Goal: Task Accomplishment & Management: Complete application form

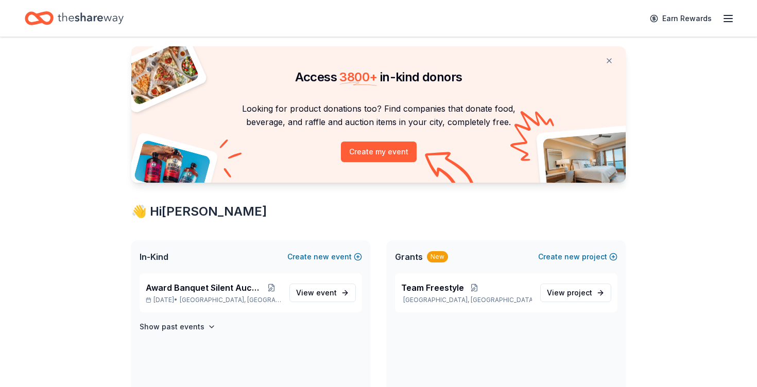
scroll to position [27, 0]
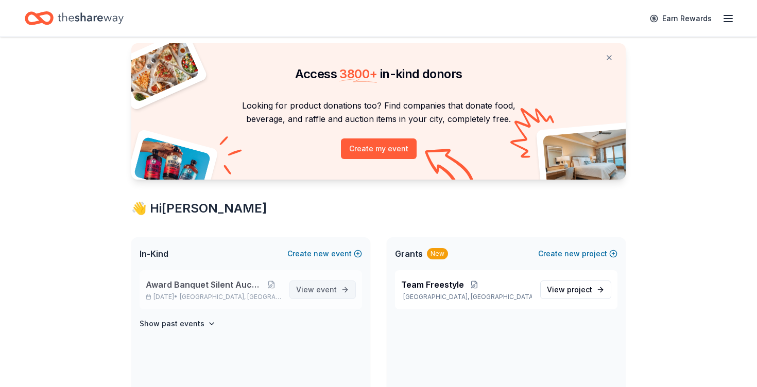
click at [329, 289] on span "event" at bounding box center [326, 289] width 21 height 9
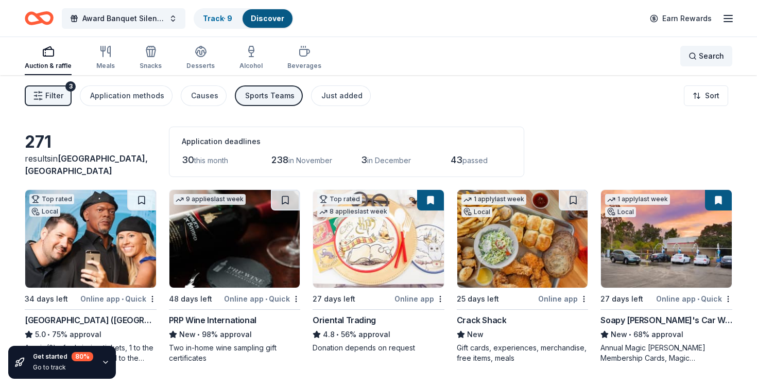
click at [711, 59] on span "Search" at bounding box center [711, 56] width 25 height 12
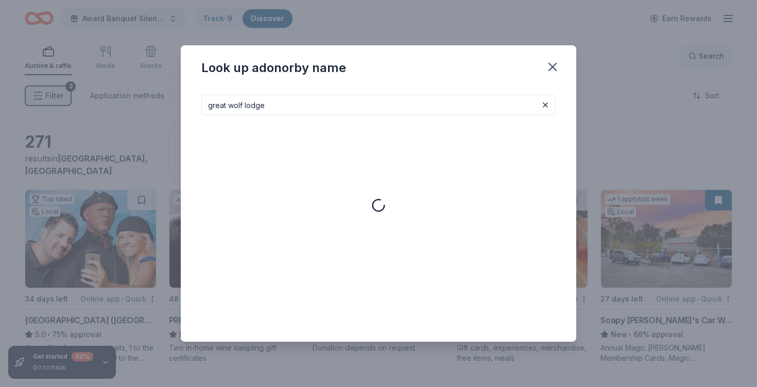
type input "great wolf lodge"
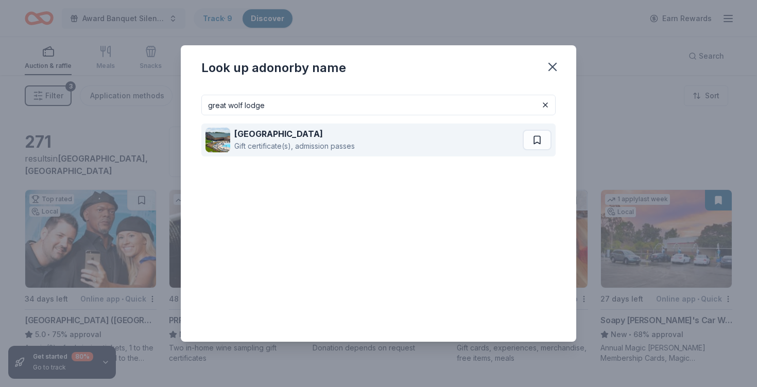
click at [454, 147] on div "Great Wolf Lodge Gift certificate(s), admission passes" at bounding box center [364, 140] width 317 height 33
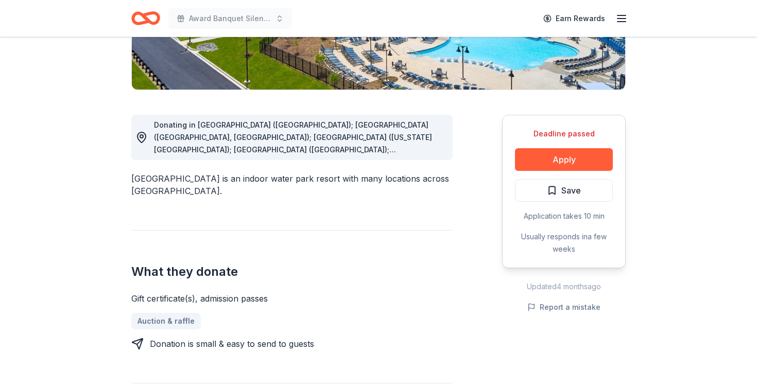
scroll to position [227, 0]
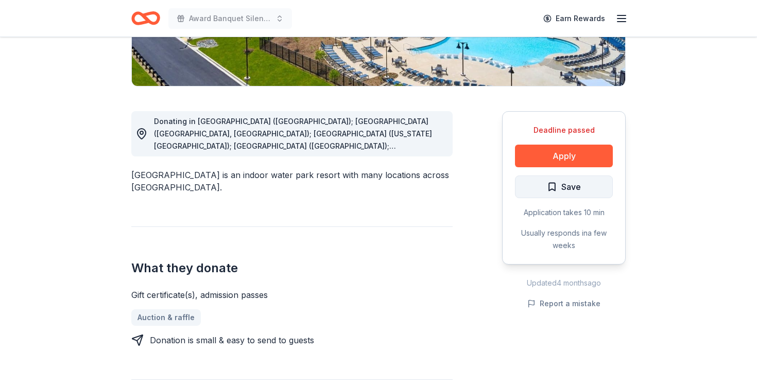
click at [563, 188] on span "Save" at bounding box center [572, 186] width 20 height 13
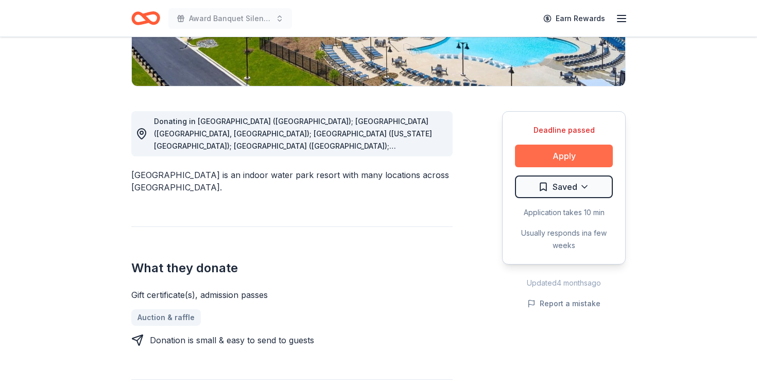
click at [570, 159] on button "Apply" at bounding box center [564, 156] width 98 height 23
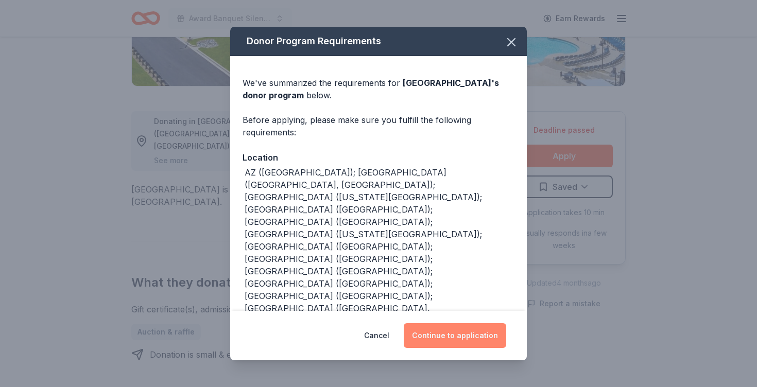
click at [459, 340] on button "Continue to application" at bounding box center [455, 336] width 103 height 25
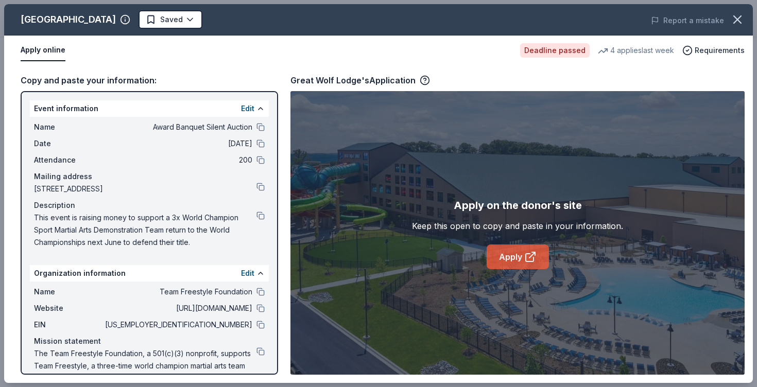
click at [513, 261] on link "Apply" at bounding box center [518, 257] width 62 height 25
click at [739, 22] on icon "button" at bounding box center [738, 19] width 14 height 14
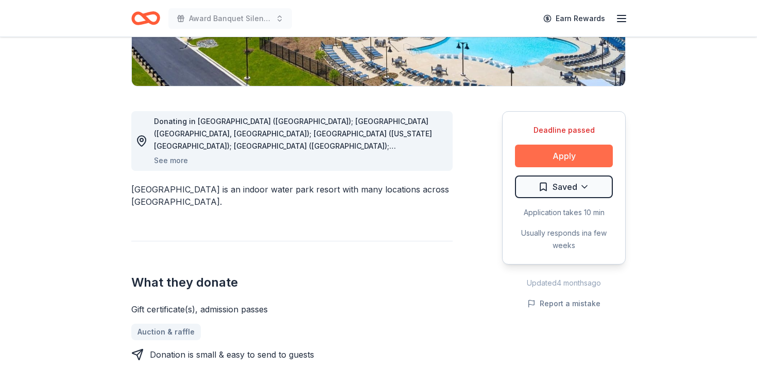
click at [581, 165] on button "Apply" at bounding box center [564, 156] width 98 height 23
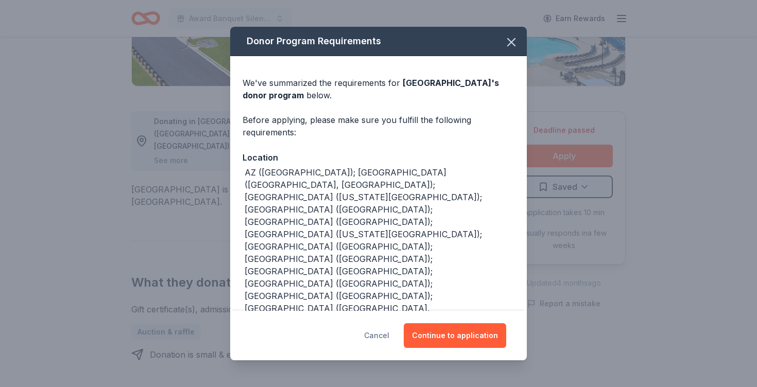
click at [382, 340] on button "Cancel" at bounding box center [376, 336] width 25 height 25
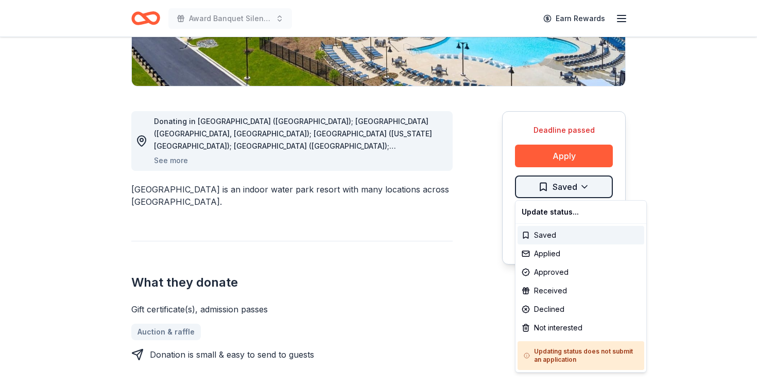
click at [556, 255] on div "Applied" at bounding box center [581, 254] width 127 height 19
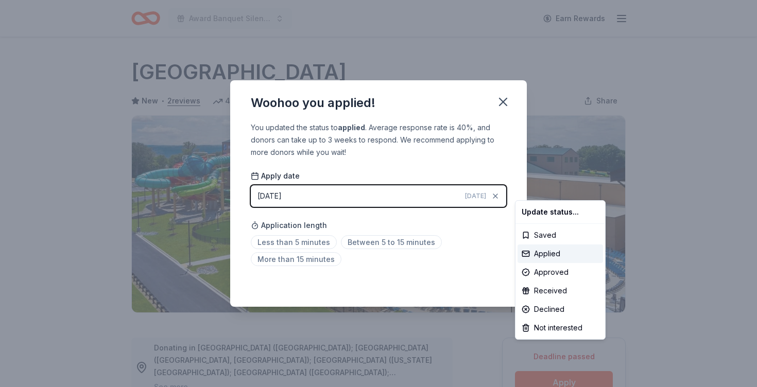
click at [307, 245] on html "Award Banquet Silent Auction Earn Rewards Deadline passed Share Great Wolf Lodg…" at bounding box center [378, 193] width 757 height 387
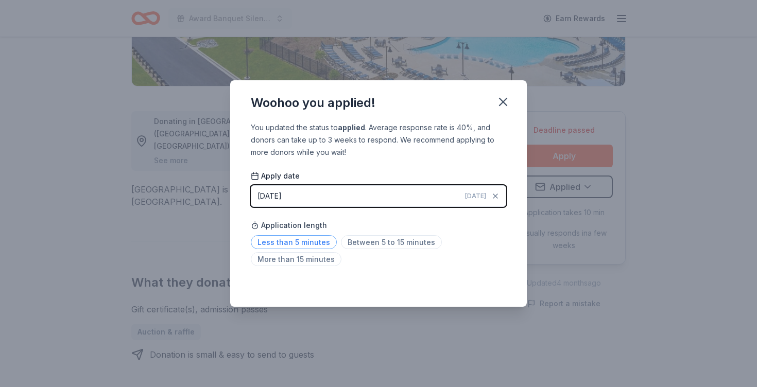
click at [316, 242] on span "Less than 5 minutes" at bounding box center [294, 242] width 86 height 14
click at [505, 99] on icon "button" at bounding box center [503, 101] width 7 height 7
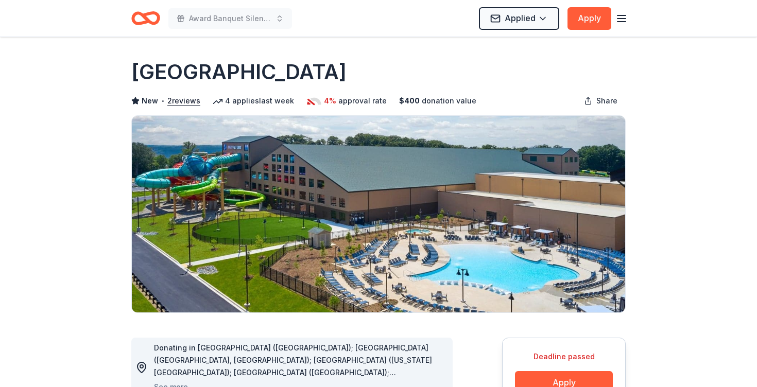
scroll to position [0, 0]
click at [148, 16] on icon "Home" at bounding box center [145, 18] width 29 height 24
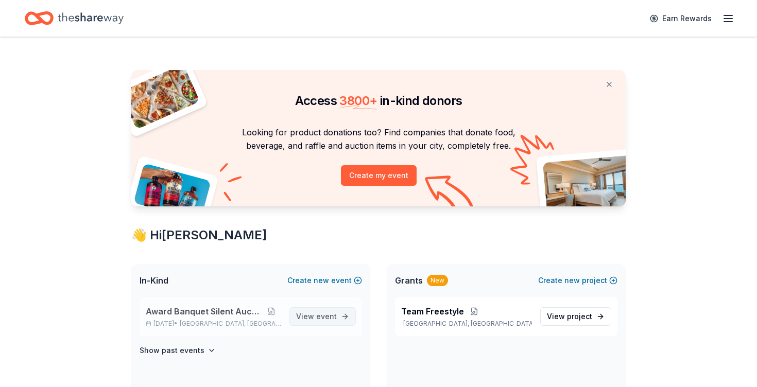
click at [316, 315] on span "View event" at bounding box center [316, 317] width 41 height 12
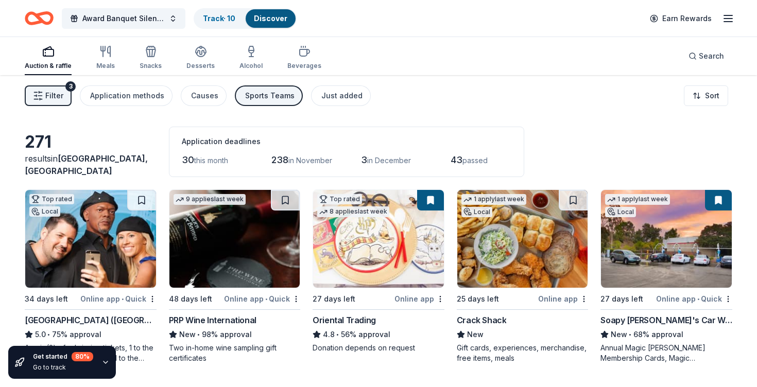
click at [717, 203] on button at bounding box center [718, 200] width 27 height 21
click at [721, 201] on button at bounding box center [718, 200] width 27 height 21
click at [730, 300] on html "6% Award Banquet Silent Auction Track · 10 Discover Earn Rewards Auction & raff…" at bounding box center [378, 193] width 757 height 387
click at [716, 203] on button at bounding box center [718, 200] width 27 height 21
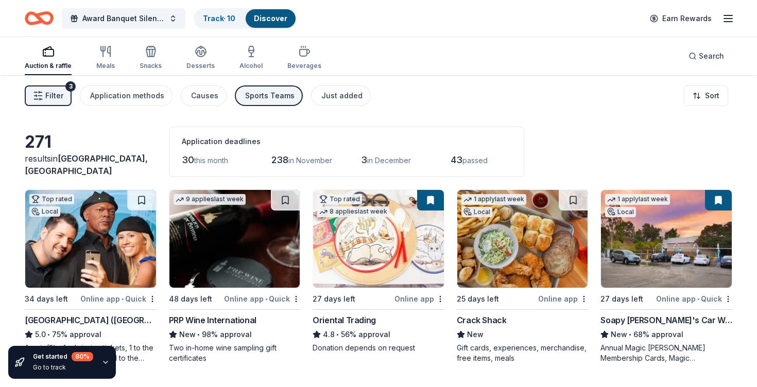
click at [716, 203] on button at bounding box center [718, 200] width 27 height 21
click at [671, 237] on img at bounding box center [666, 239] width 131 height 98
click at [673, 230] on img at bounding box center [666, 239] width 131 height 98
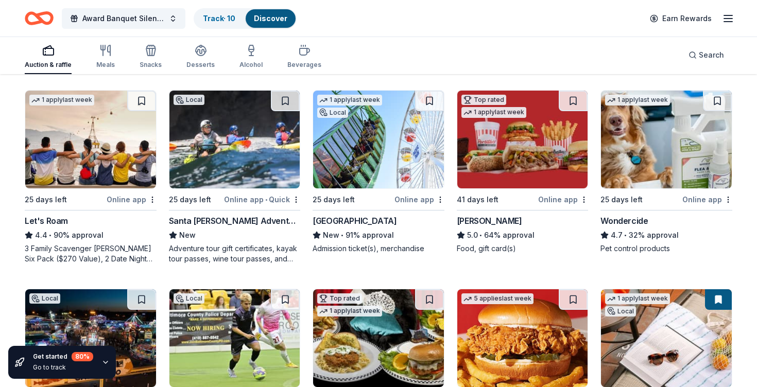
scroll to position [498, 0]
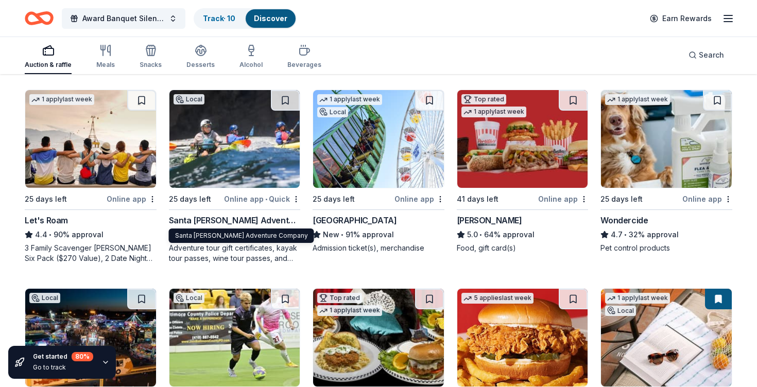
click at [266, 222] on div "Santa Barbara Adventure Company" at bounding box center [235, 220] width 132 height 12
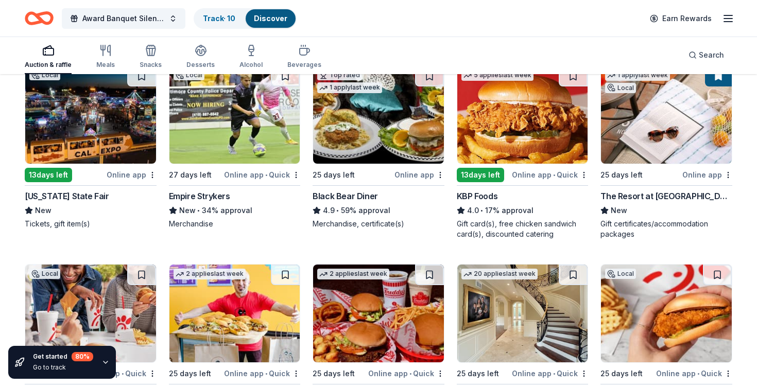
scroll to position [718, 0]
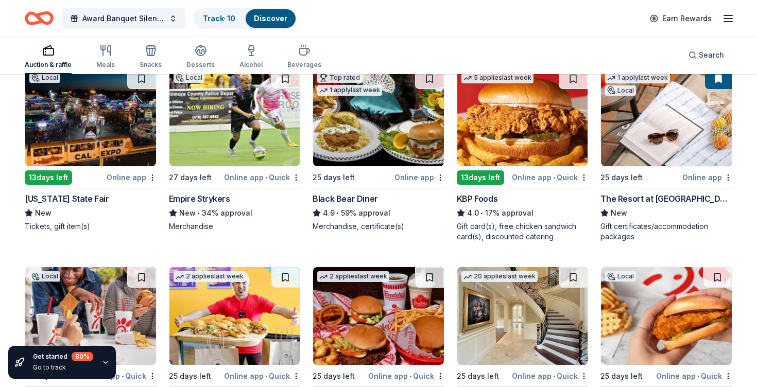
click at [681, 200] on div "The Resort at Pelican Hill" at bounding box center [667, 199] width 132 height 12
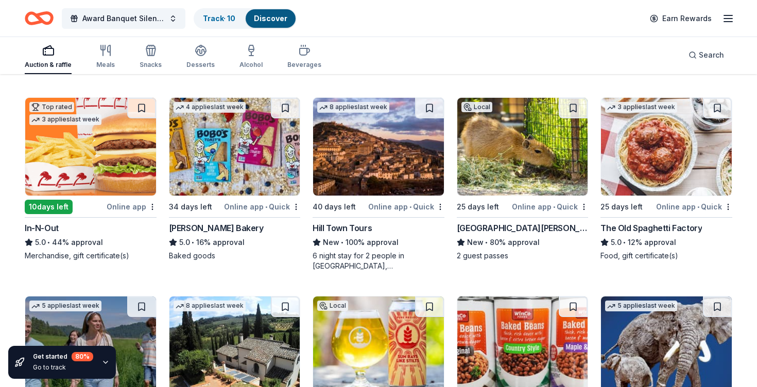
scroll to position [1090, 0]
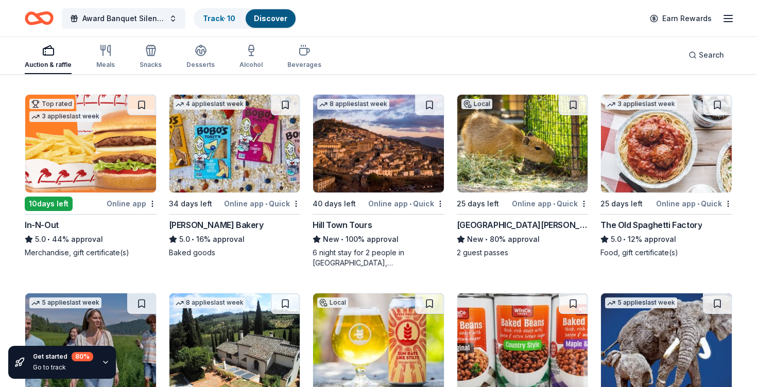
click at [668, 224] on div "The Old Spaghetti Factory" at bounding box center [652, 225] width 102 height 12
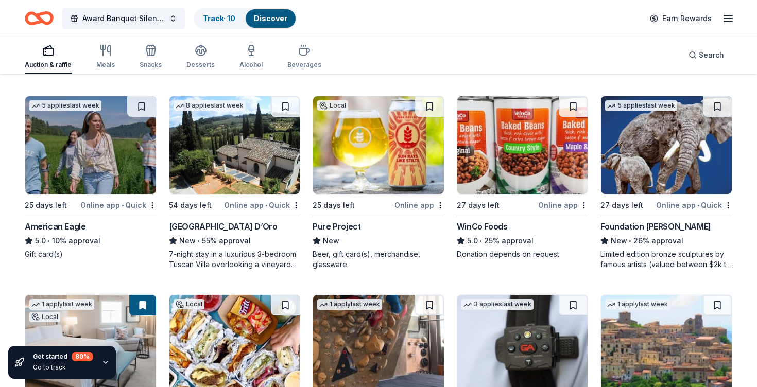
scroll to position [1288, 0]
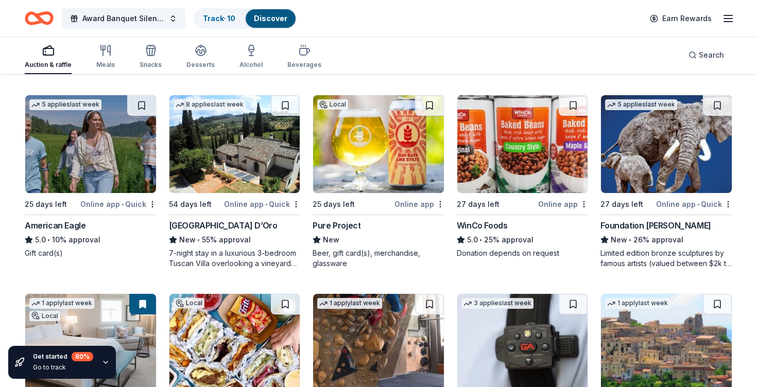
click at [60, 227] on div "American Eagle" at bounding box center [55, 226] width 61 height 12
click at [346, 225] on div "Pure Project" at bounding box center [337, 226] width 48 height 12
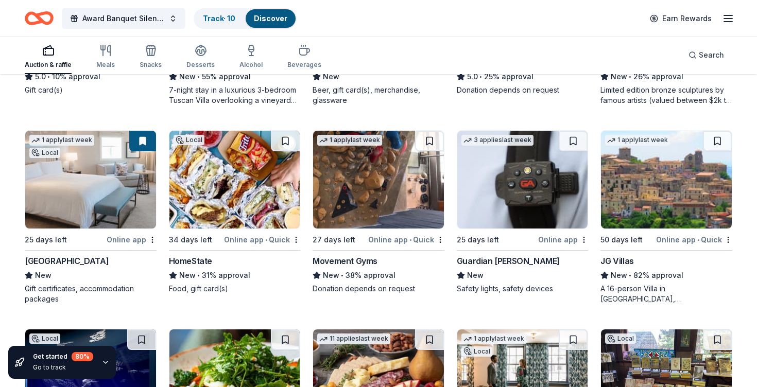
scroll to position [1451, 0]
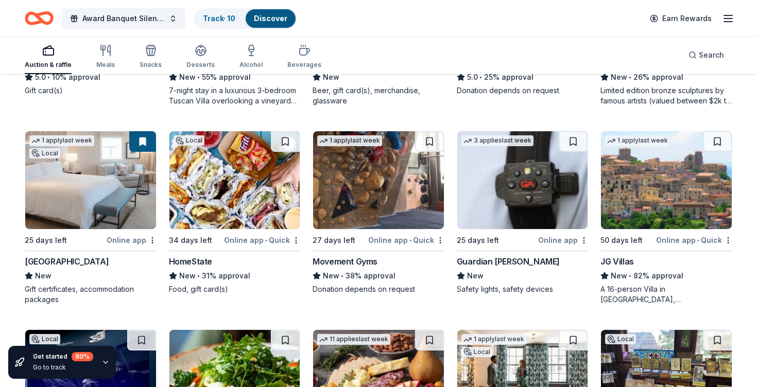
click at [356, 262] on div "Movement Gyms" at bounding box center [345, 262] width 65 height 12
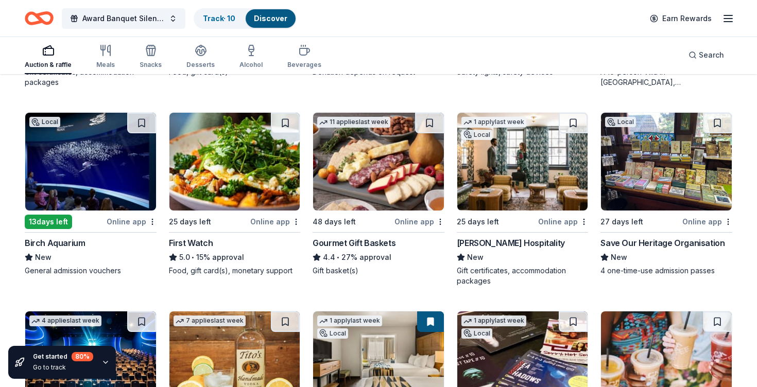
scroll to position [1670, 0]
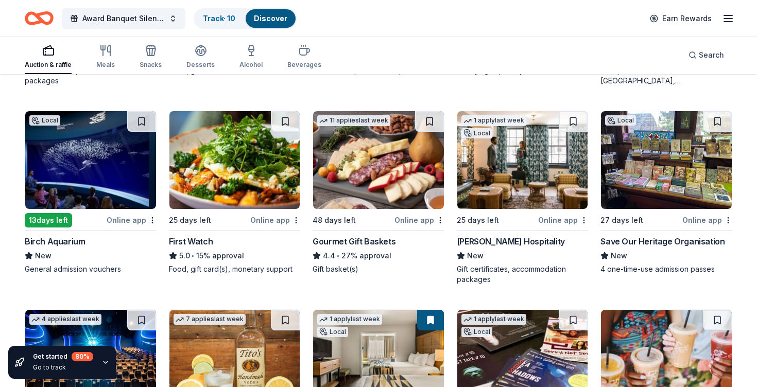
click at [374, 244] on div "Gourmet Gift Baskets" at bounding box center [354, 241] width 83 height 12
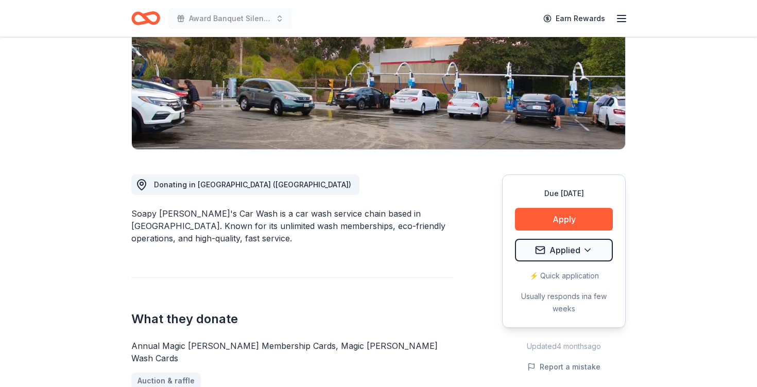
scroll to position [166, 0]
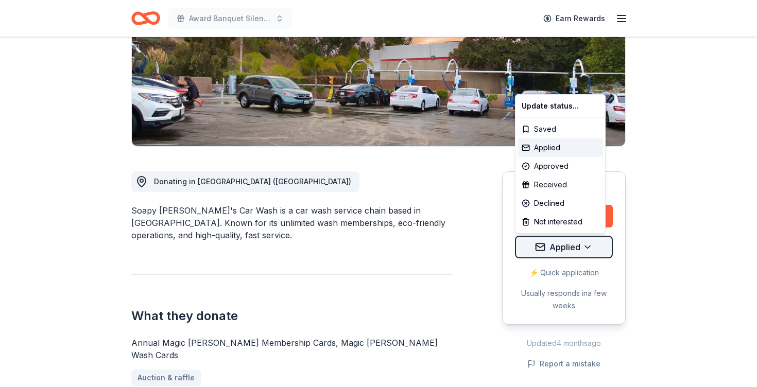
click at [585, 221] on html "Award Banquet Silent Auction Earn Rewards Due [DATE] Share Soapy [PERSON_NAME]'…" at bounding box center [378, 27] width 757 height 387
click at [560, 185] on div "Received" at bounding box center [561, 185] width 86 height 19
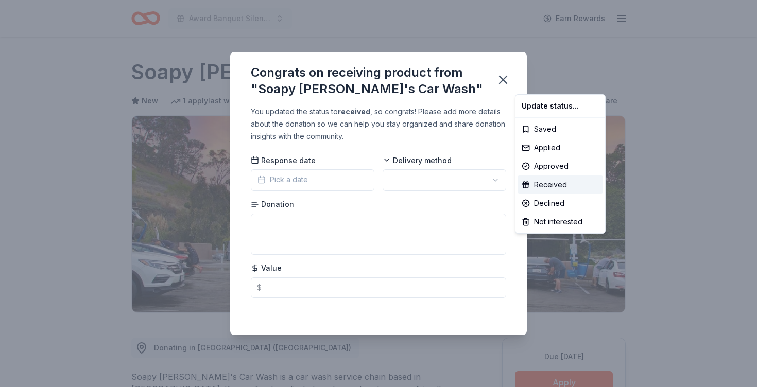
click at [425, 180] on html "Award Banquet Silent Auction Earn Rewards Due in 27 days Share Soapy Joe's Car …" at bounding box center [378, 193] width 757 height 387
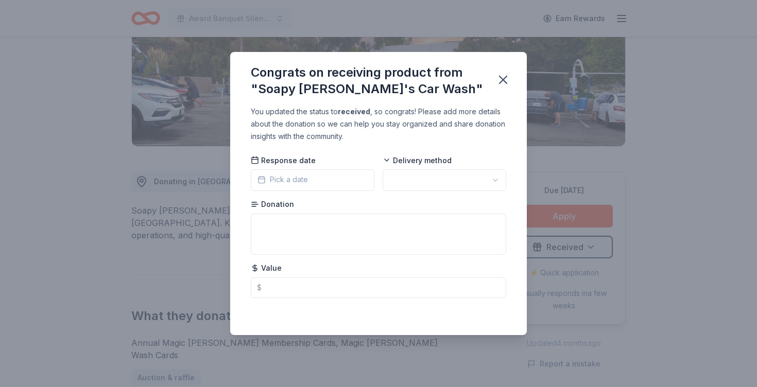
click at [430, 185] on html "Award Banquet Silent Auction Earn Rewards Due in 27 days Share Soapy Joe's Car …" at bounding box center [378, 27] width 757 height 387
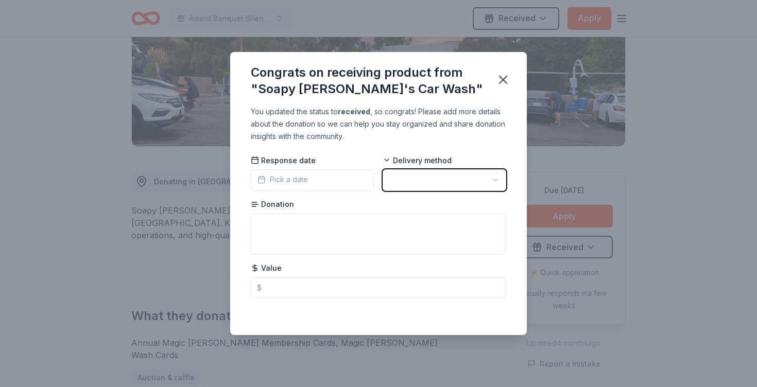
scroll to position [0, 0]
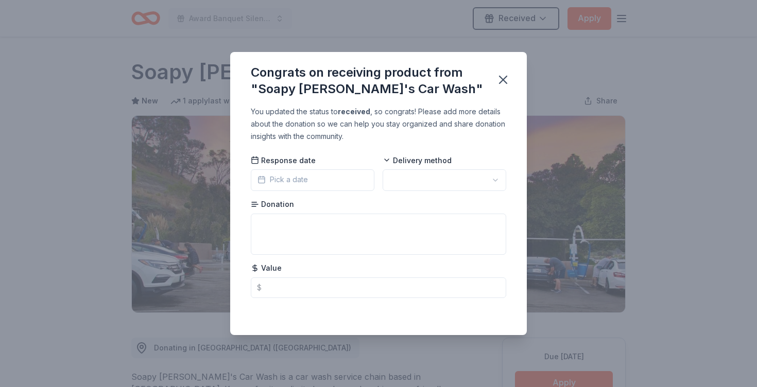
click at [425, 187] on html "Award Banquet Silent Auction Received Apply Due in 27 days Share Soapy Joe's Ca…" at bounding box center [378, 193] width 757 height 387
click at [505, 82] on icon "button" at bounding box center [503, 79] width 7 height 7
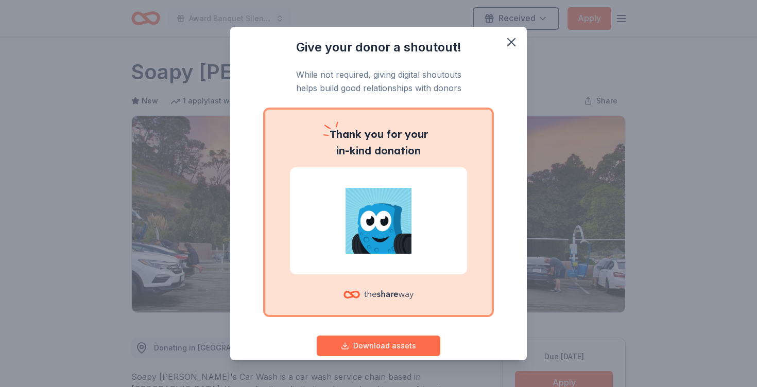
click at [387, 346] on button "Download assets" at bounding box center [379, 346] width 124 height 21
click at [515, 40] on icon "button" at bounding box center [511, 42] width 7 height 7
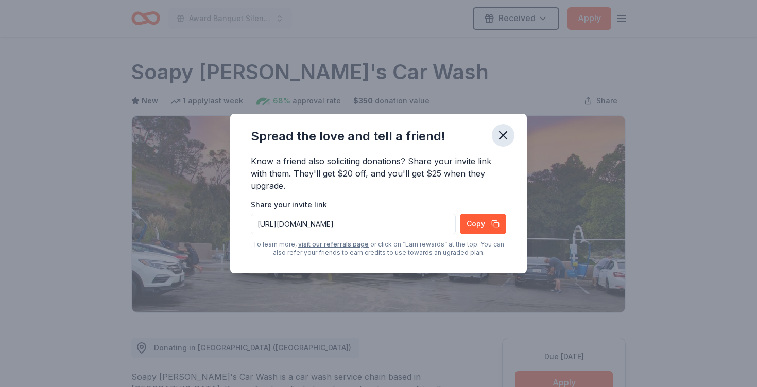
click at [503, 131] on icon "button" at bounding box center [503, 135] width 14 height 14
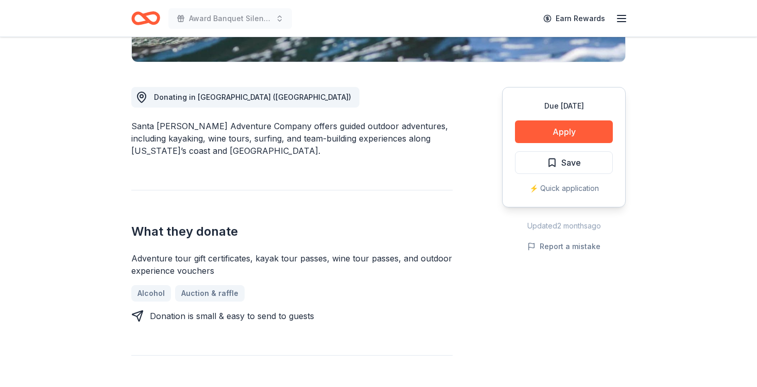
scroll to position [255, 0]
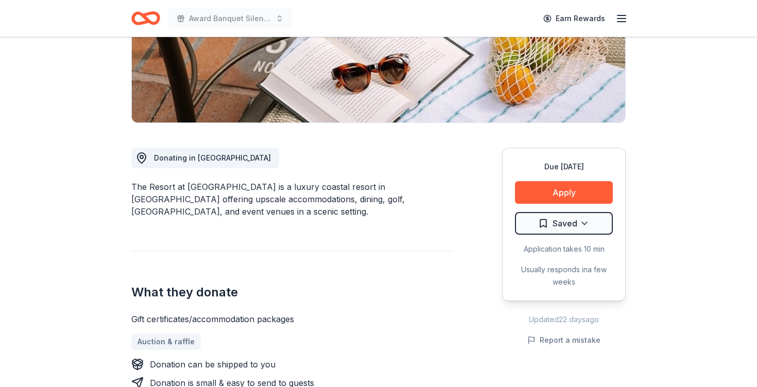
scroll to position [195, 0]
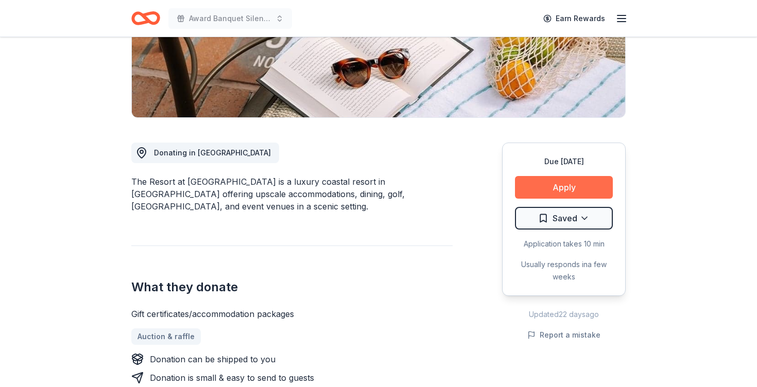
click at [580, 188] on button "Apply" at bounding box center [564, 187] width 98 height 23
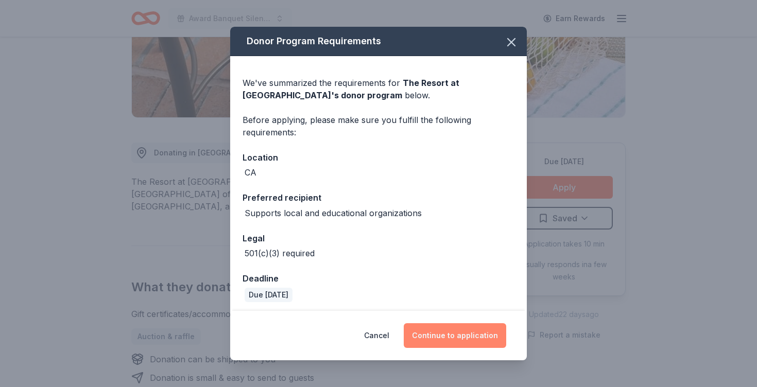
click at [462, 342] on button "Continue to application" at bounding box center [455, 336] width 103 height 25
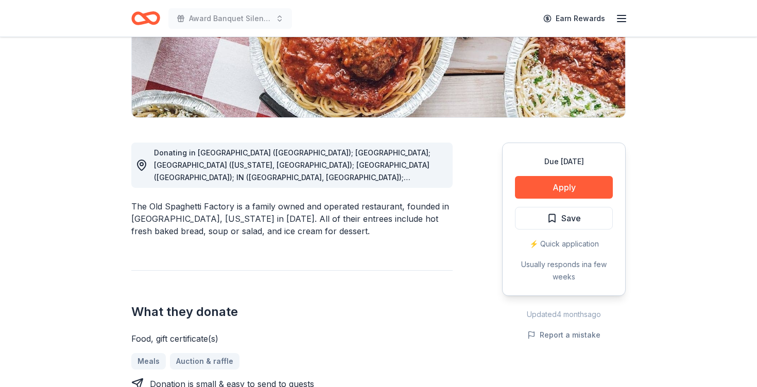
scroll to position [197, 0]
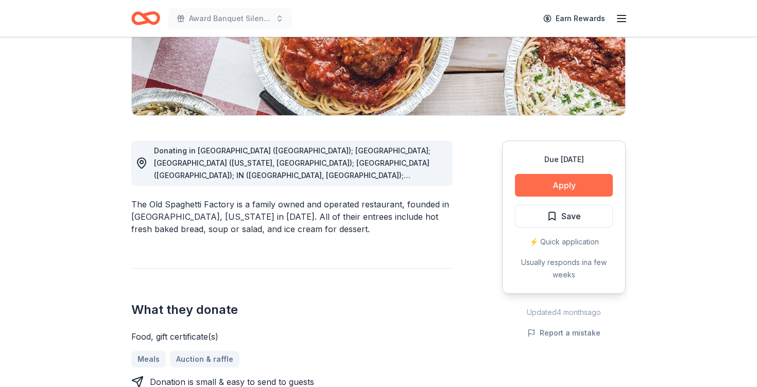
click at [563, 190] on button "Apply" at bounding box center [564, 185] width 98 height 23
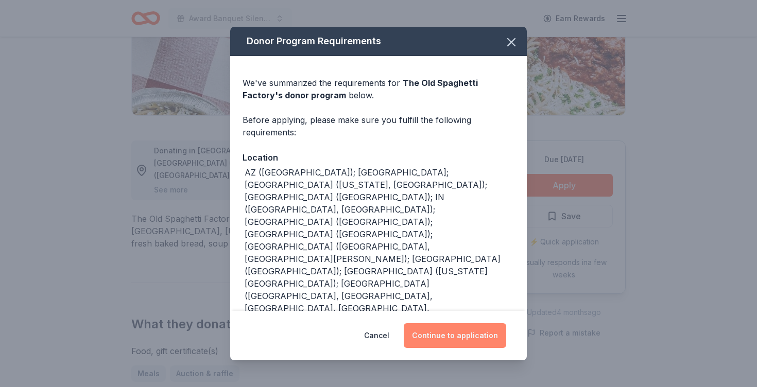
click at [461, 335] on button "Continue to application" at bounding box center [455, 336] width 103 height 25
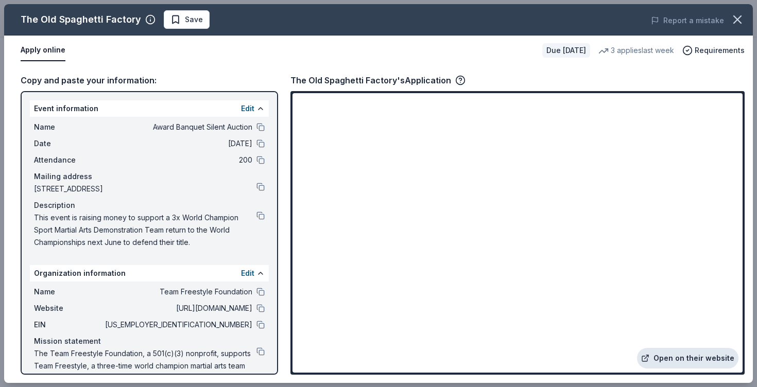
click at [677, 357] on link "Open on their website" at bounding box center [688, 358] width 102 height 21
click at [174, 20] on span "Save" at bounding box center [187, 19] width 32 height 12
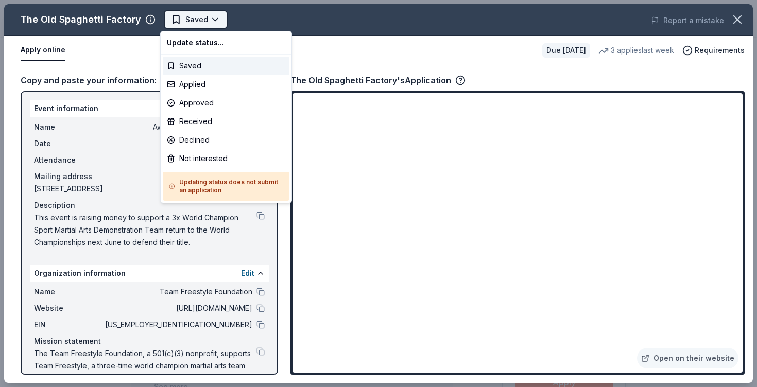
click at [210, 19] on body "Award Banquet Silent Auction Earn Rewards Due in 25 days Share The Old Spaghett…" at bounding box center [378, 193] width 757 height 387
click at [206, 85] on div "Applied" at bounding box center [226, 84] width 127 height 19
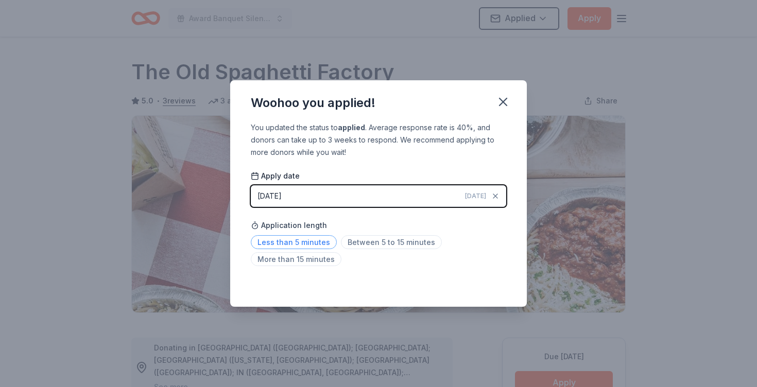
click at [301, 241] on span "Less than 5 minutes" at bounding box center [294, 242] width 86 height 14
click at [503, 99] on icon "button" at bounding box center [503, 102] width 14 height 14
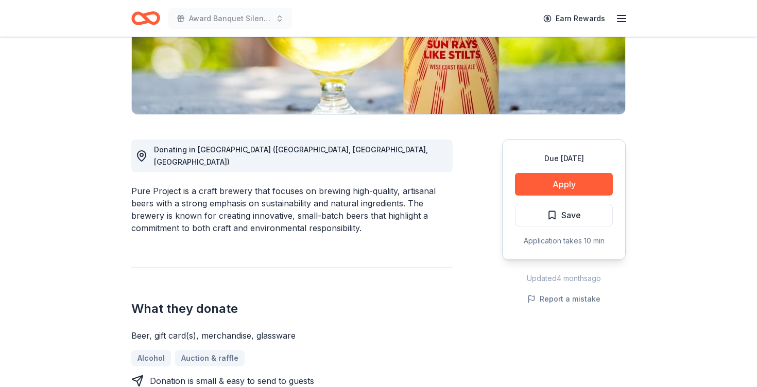
scroll to position [217, 0]
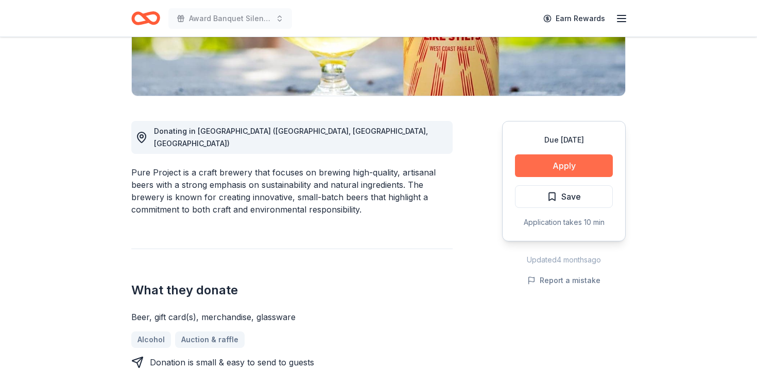
click at [568, 165] on button "Apply" at bounding box center [564, 166] width 98 height 23
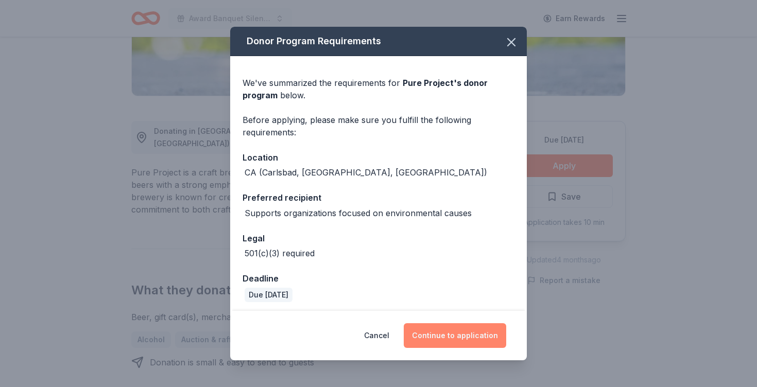
click at [461, 347] on button "Continue to application" at bounding box center [455, 336] width 103 height 25
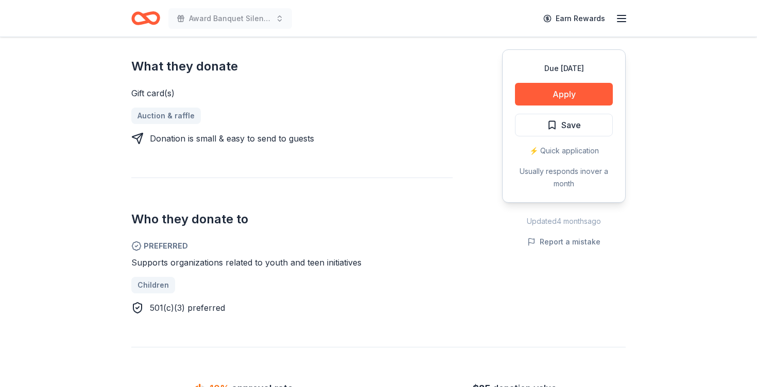
scroll to position [407, 0]
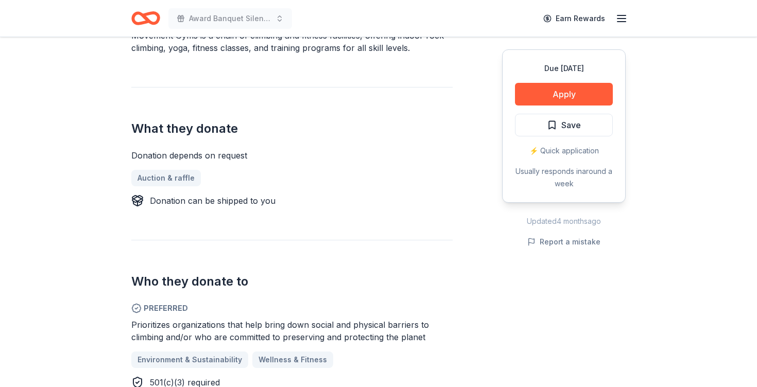
scroll to position [370, 0]
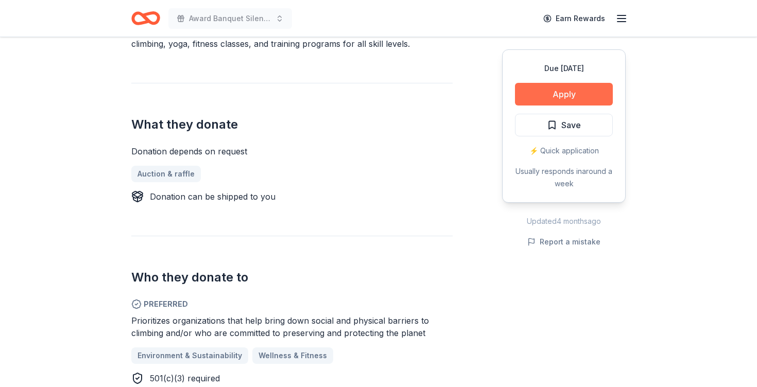
click at [563, 99] on button "Apply" at bounding box center [564, 94] width 98 height 23
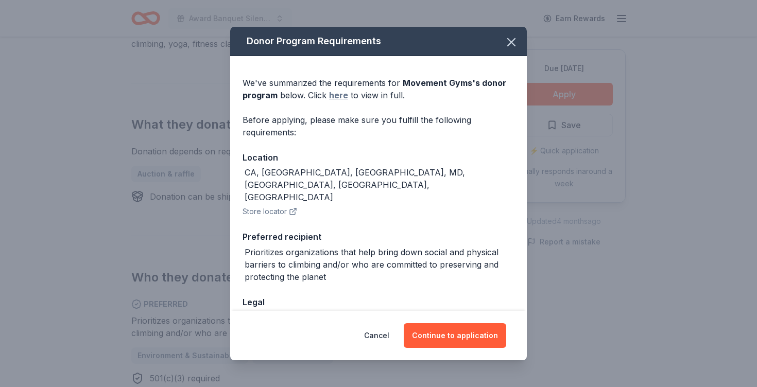
click at [341, 95] on link "here" at bounding box center [338, 95] width 19 height 12
